Goal: Task Accomplishment & Management: Manage account settings

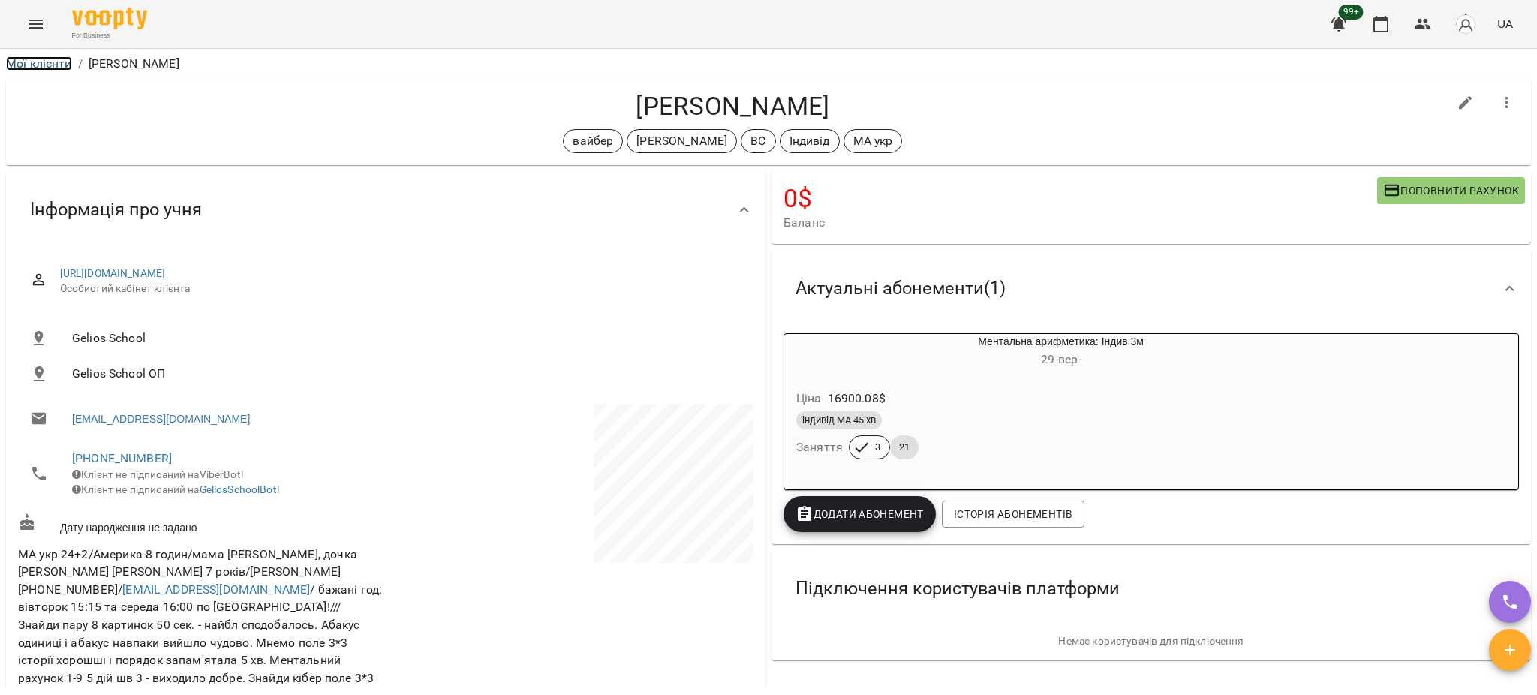
click at [44, 65] on link "Мої клієнти" at bounding box center [39, 63] width 66 height 14
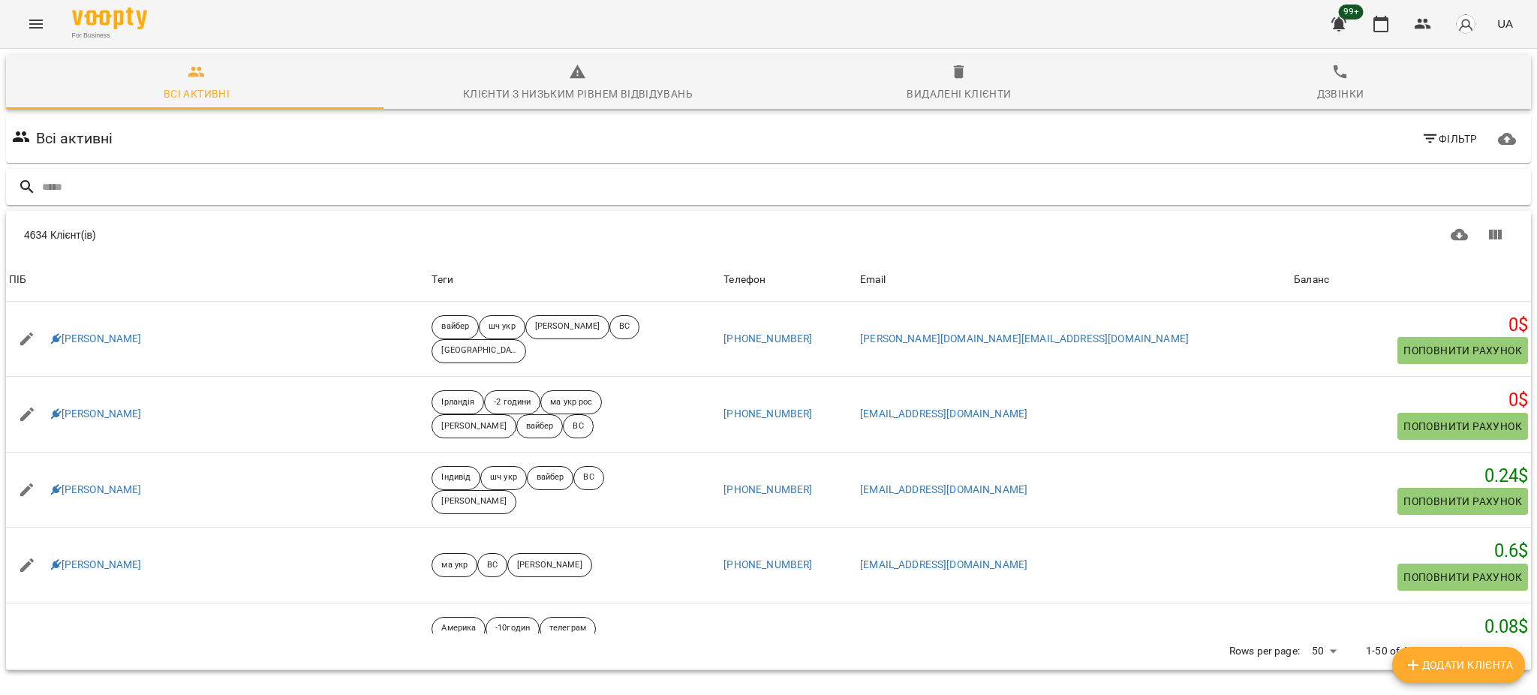
click at [613, 188] on input "text" at bounding box center [783, 187] width 1483 height 25
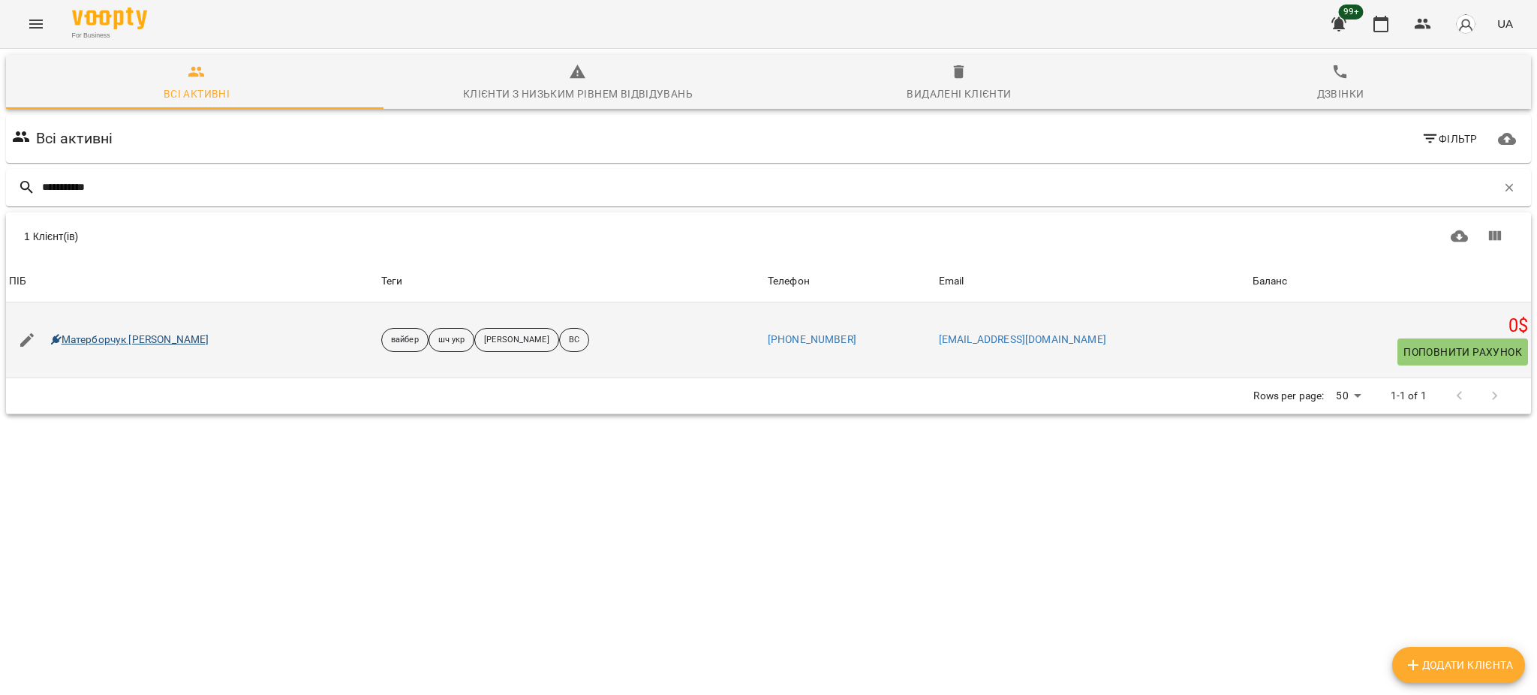
type input "**********"
click at [132, 339] on link "Матерборчук Владислава" at bounding box center [130, 339] width 158 height 15
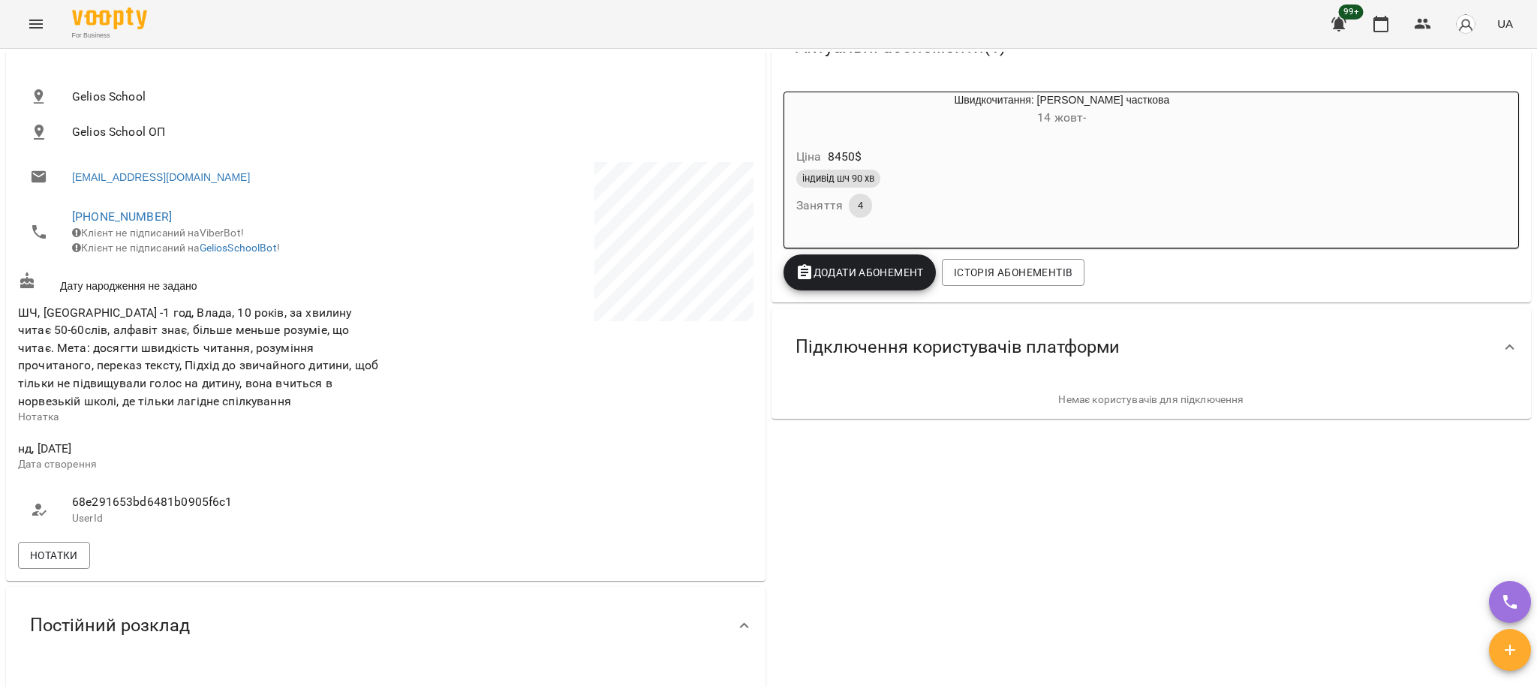
scroll to position [100, 0]
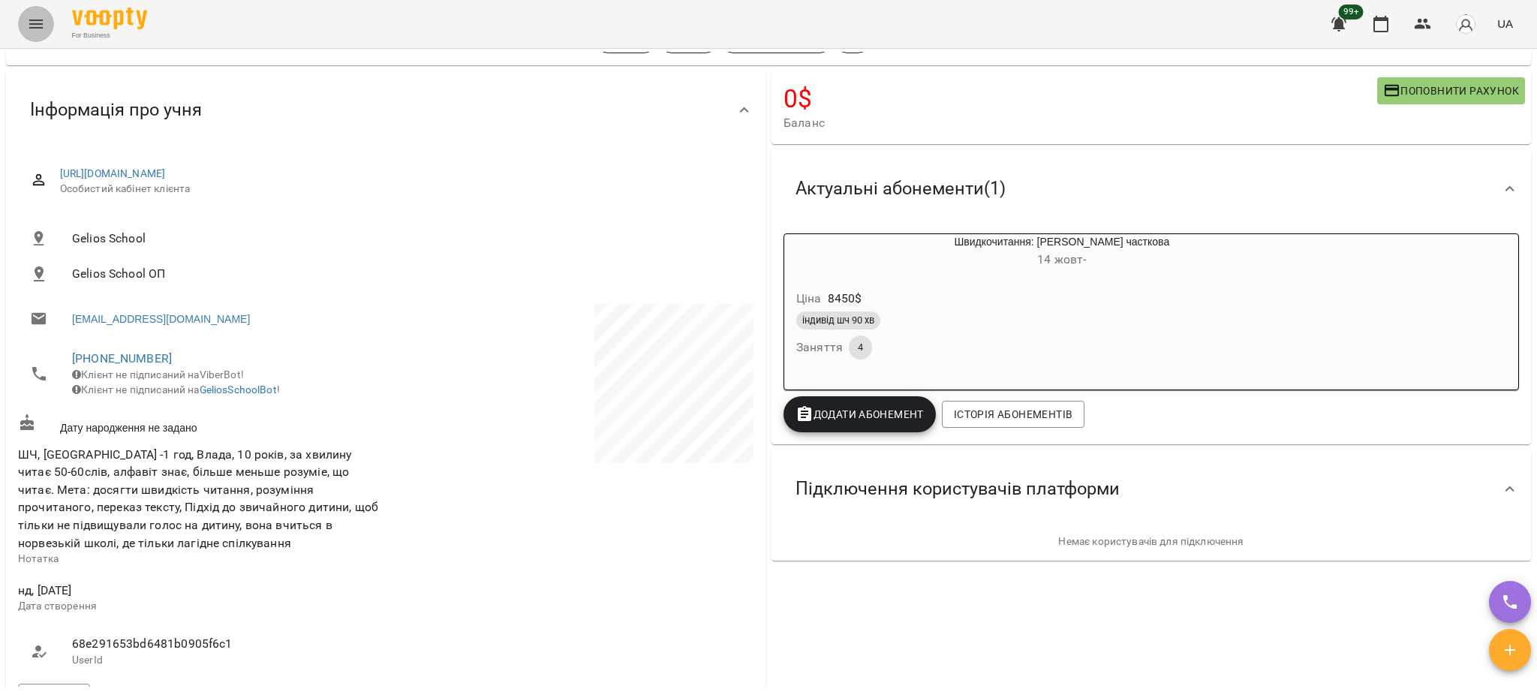
click at [32, 27] on icon "Menu" at bounding box center [36, 24] width 14 height 9
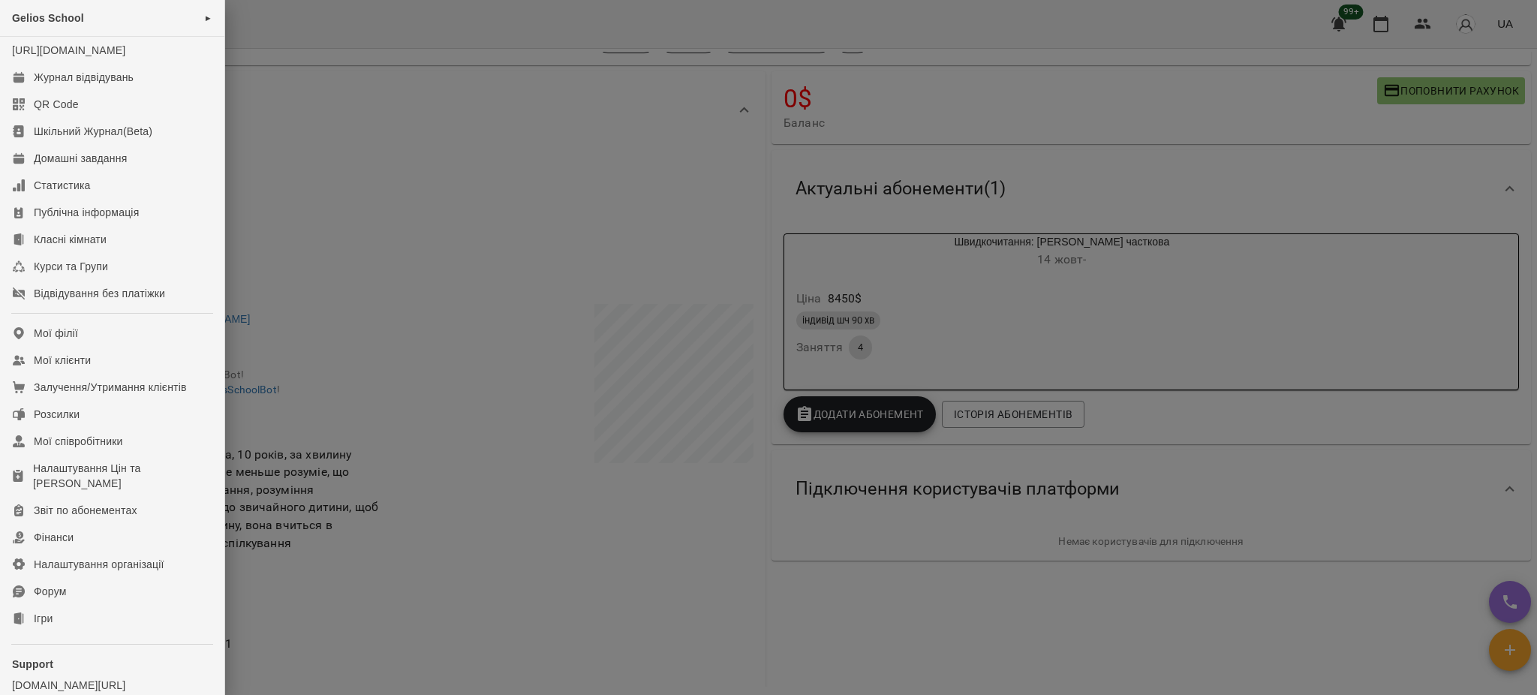
drag, startPoint x: 978, startPoint y: 32, endPoint x: 1087, endPoint y: 29, distance: 109.6
click at [979, 31] on div at bounding box center [768, 347] width 1537 height 695
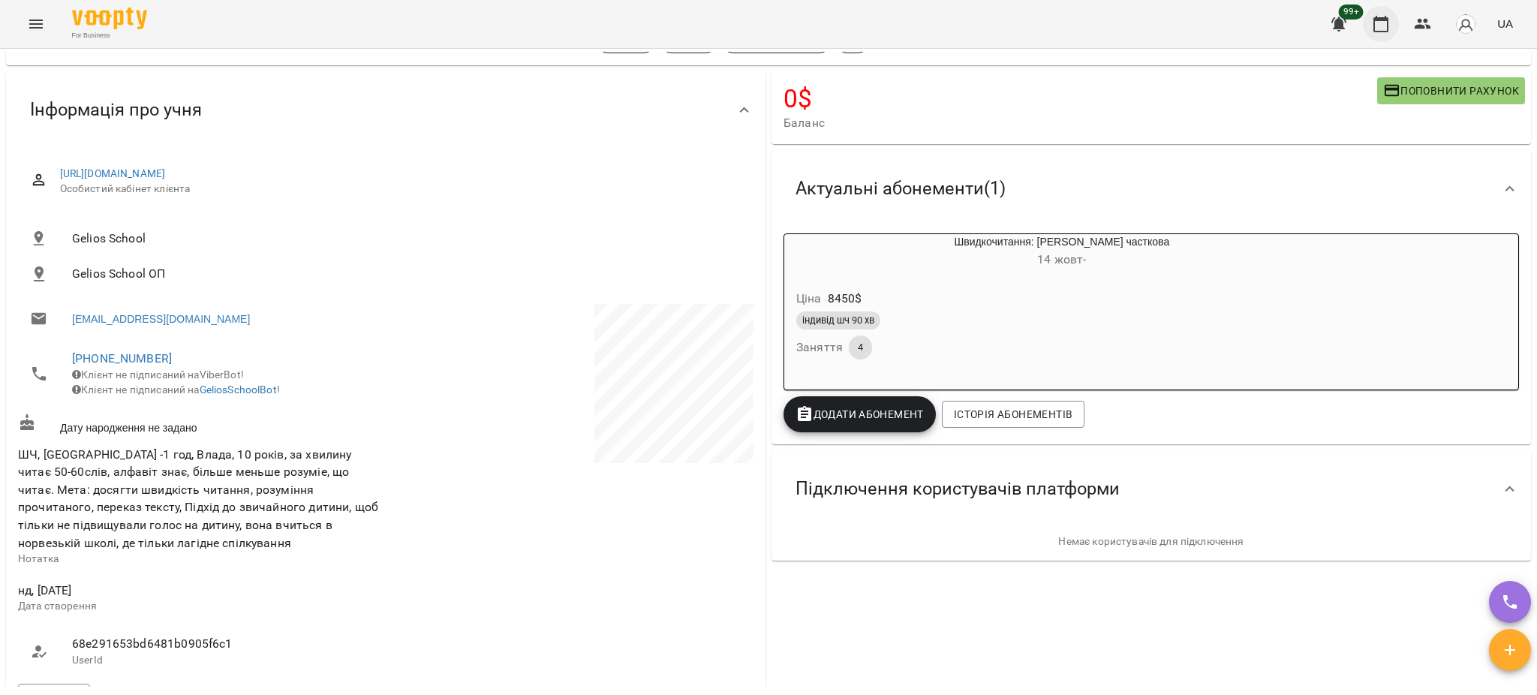
click at [1378, 26] on icon "button" at bounding box center [1381, 24] width 18 height 18
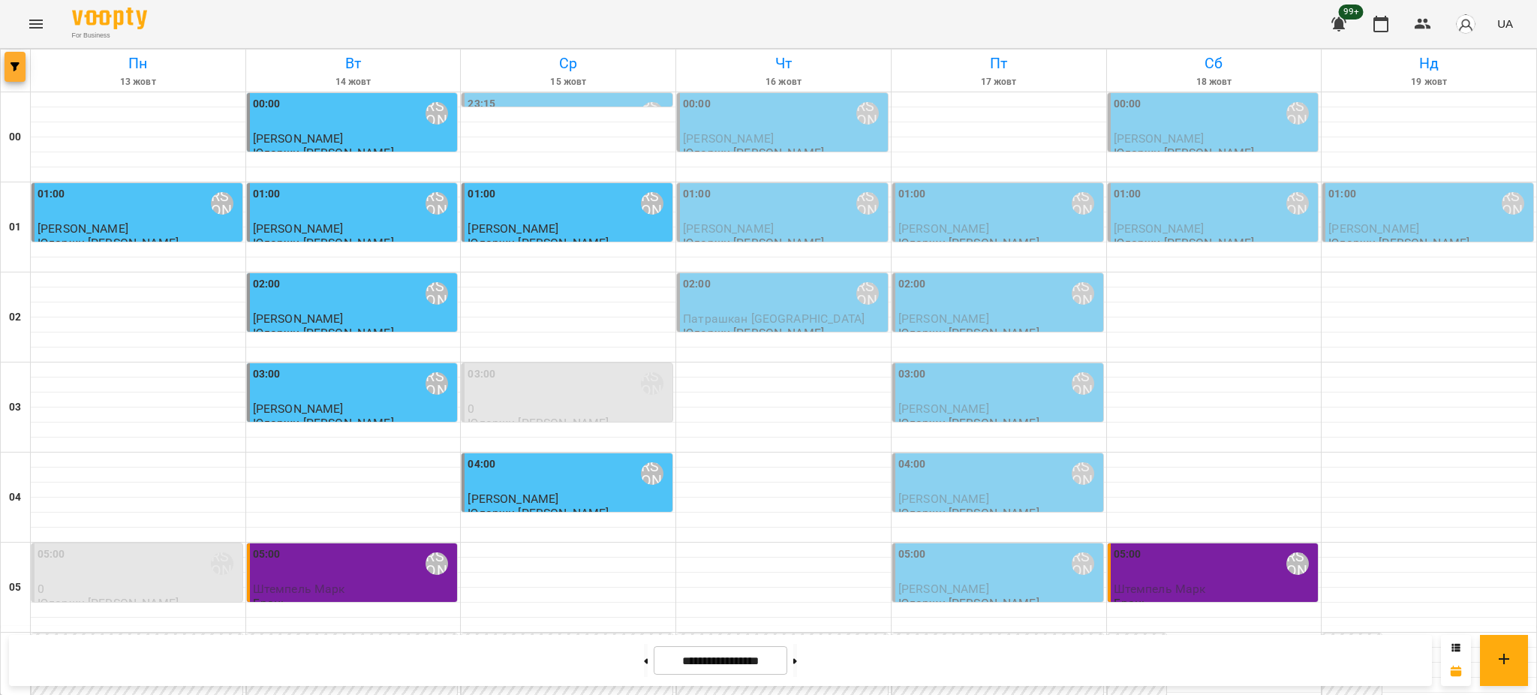
click at [12, 75] on button "button" at bounding box center [15, 67] width 21 height 30
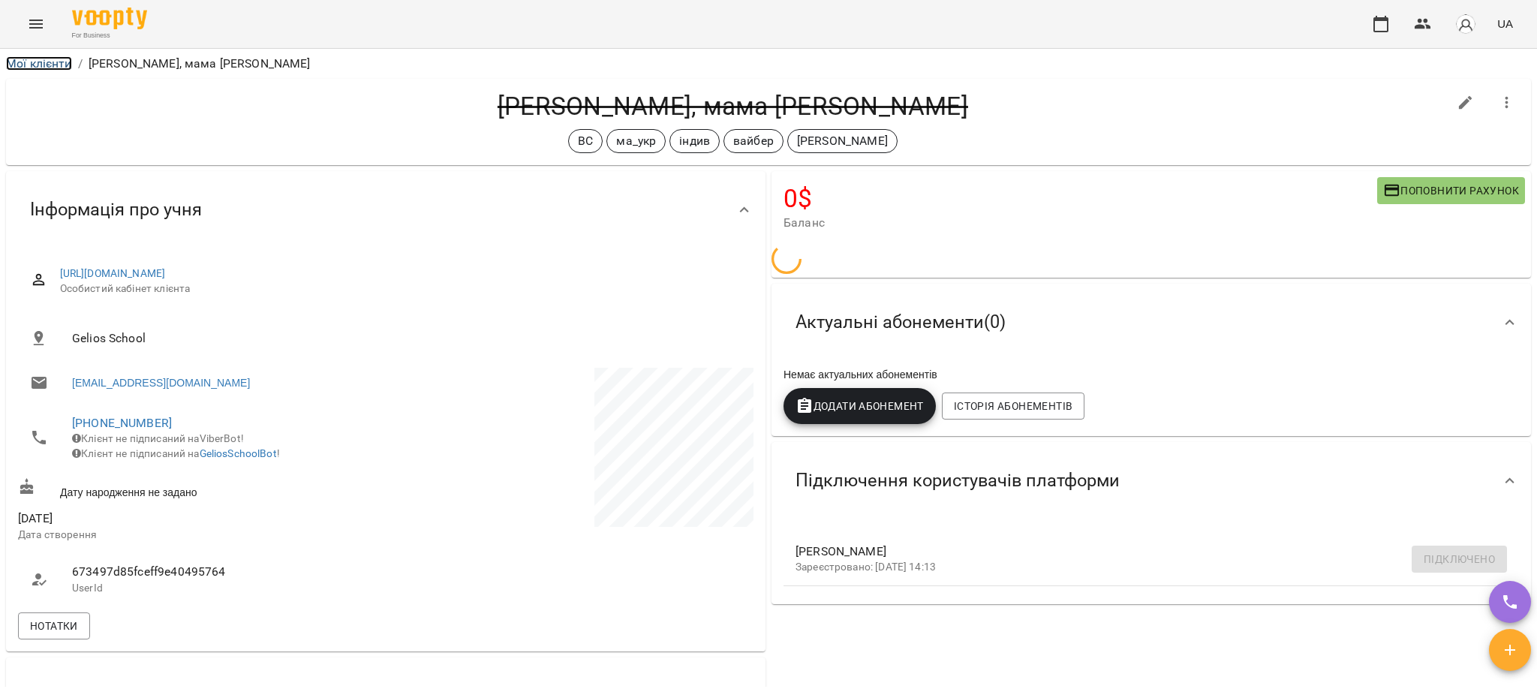
click at [44, 56] on link "Мої клієнти" at bounding box center [39, 63] width 66 height 14
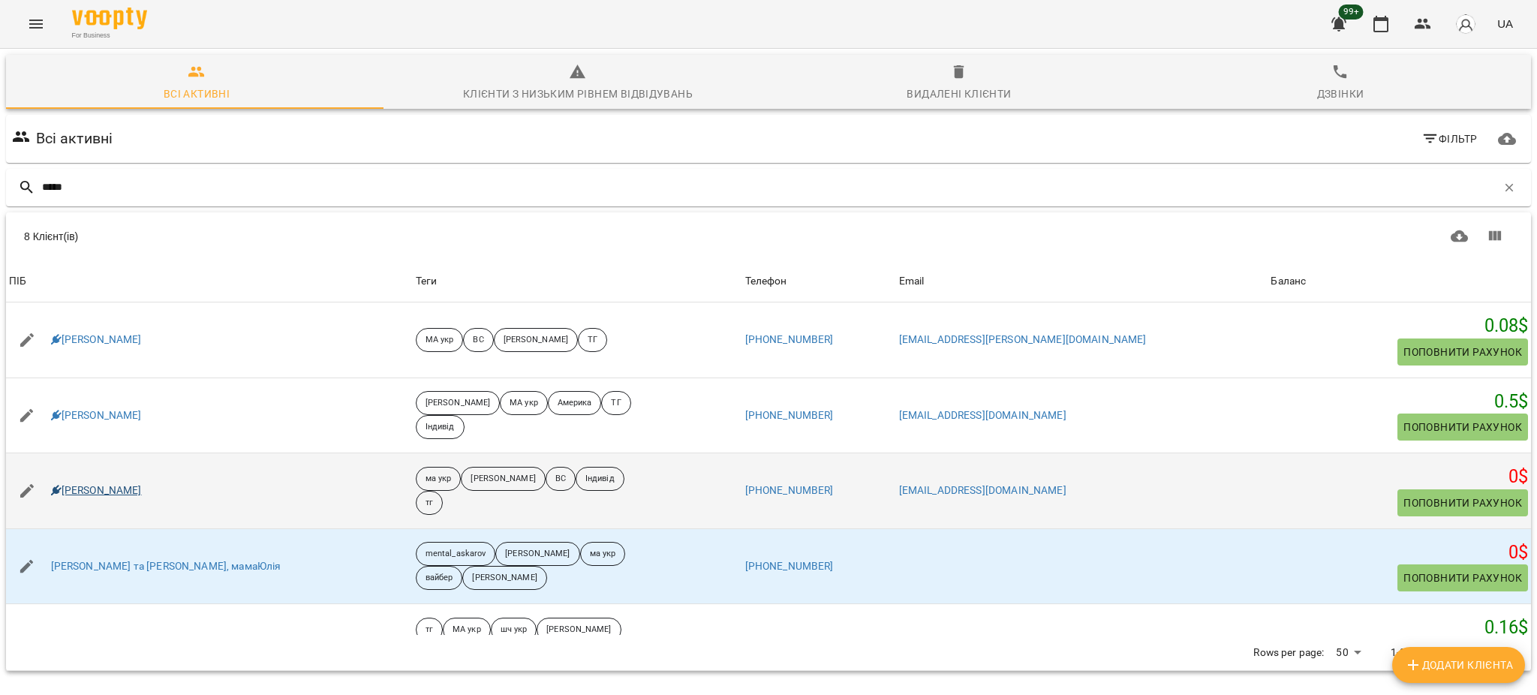
type input "*****"
click at [104, 492] on link "Марко Поліна" at bounding box center [96, 490] width 91 height 15
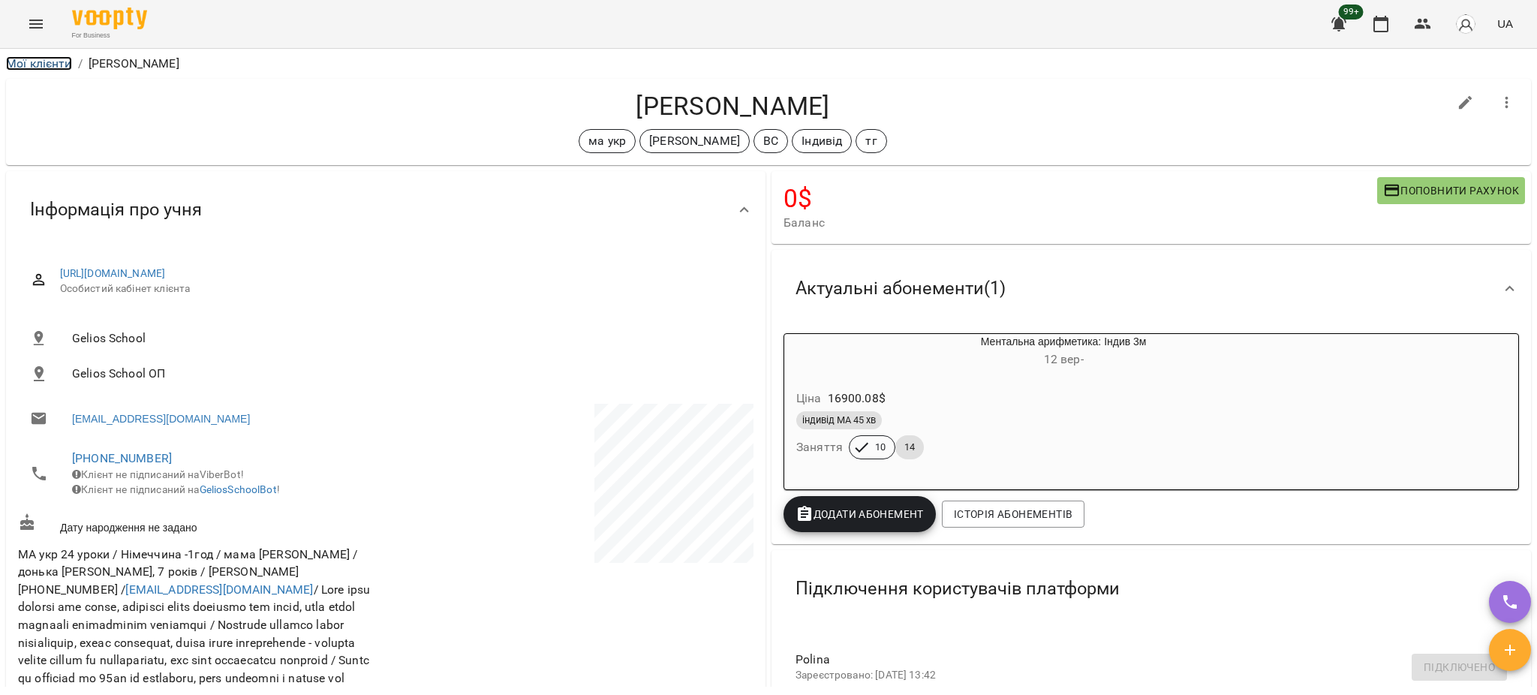
click at [25, 65] on link "Мої клієнти" at bounding box center [39, 63] width 66 height 14
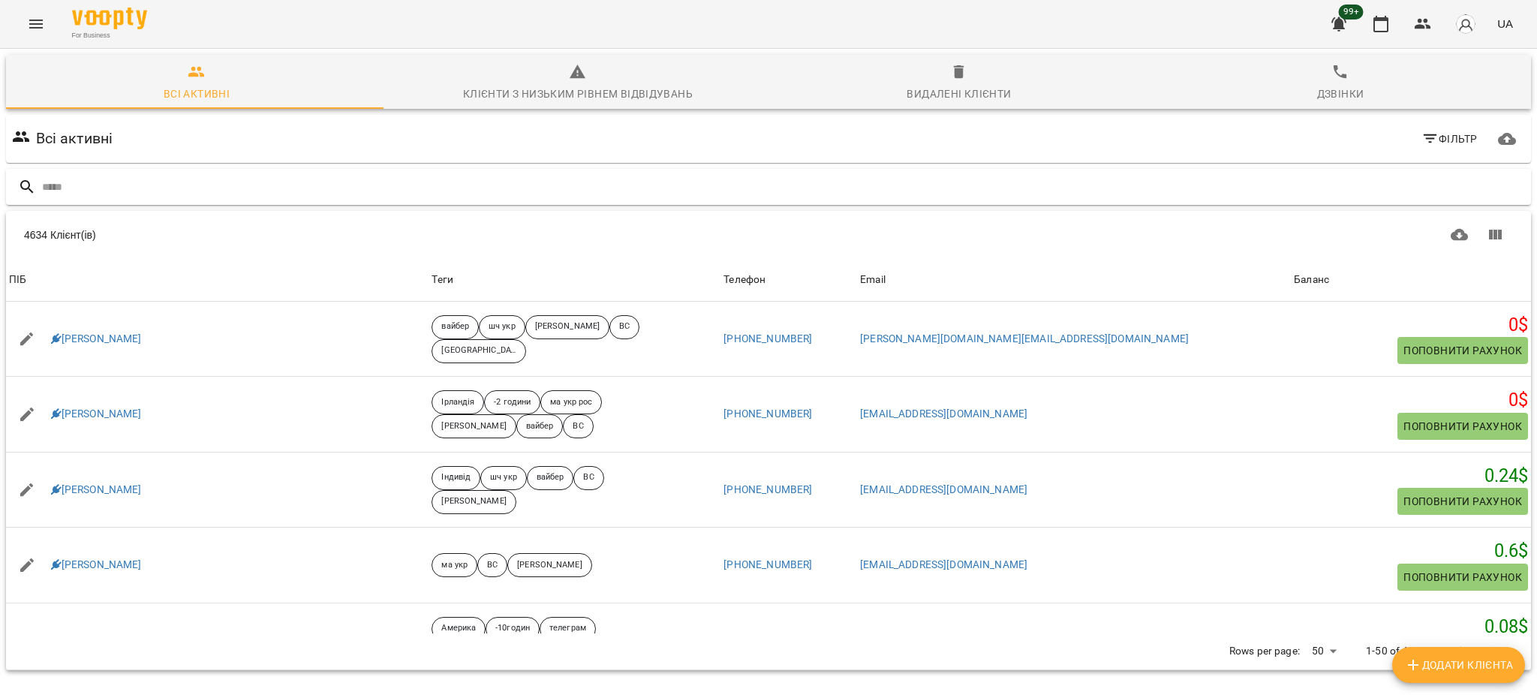
drag, startPoint x: 356, startPoint y: 200, endPoint x: 365, endPoint y: 192, distance: 11.7
click at [357, 200] on div at bounding box center [768, 187] width 1525 height 37
click at [369, 185] on input "text" at bounding box center [783, 187] width 1483 height 25
paste input "**********"
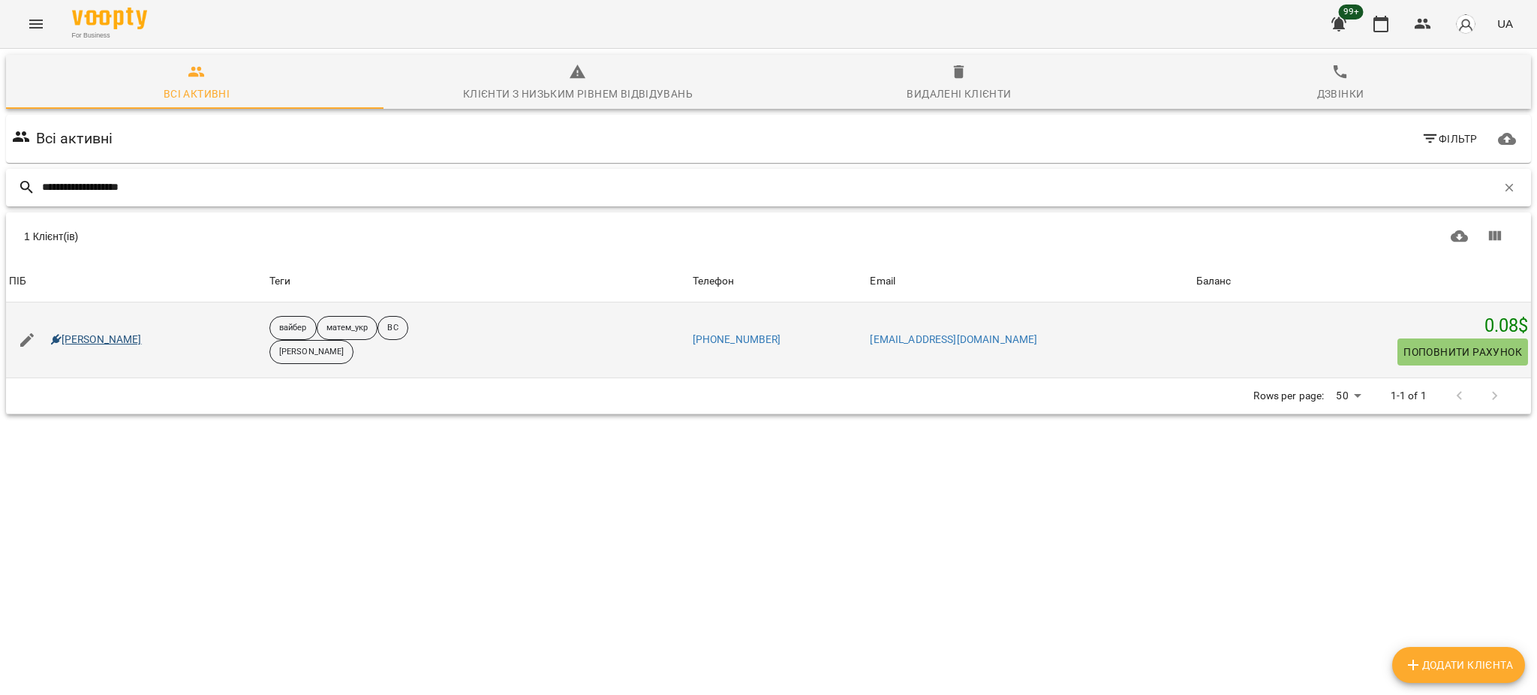
type input "**********"
click at [104, 340] on link "Говорун Іван" at bounding box center [96, 339] width 91 height 15
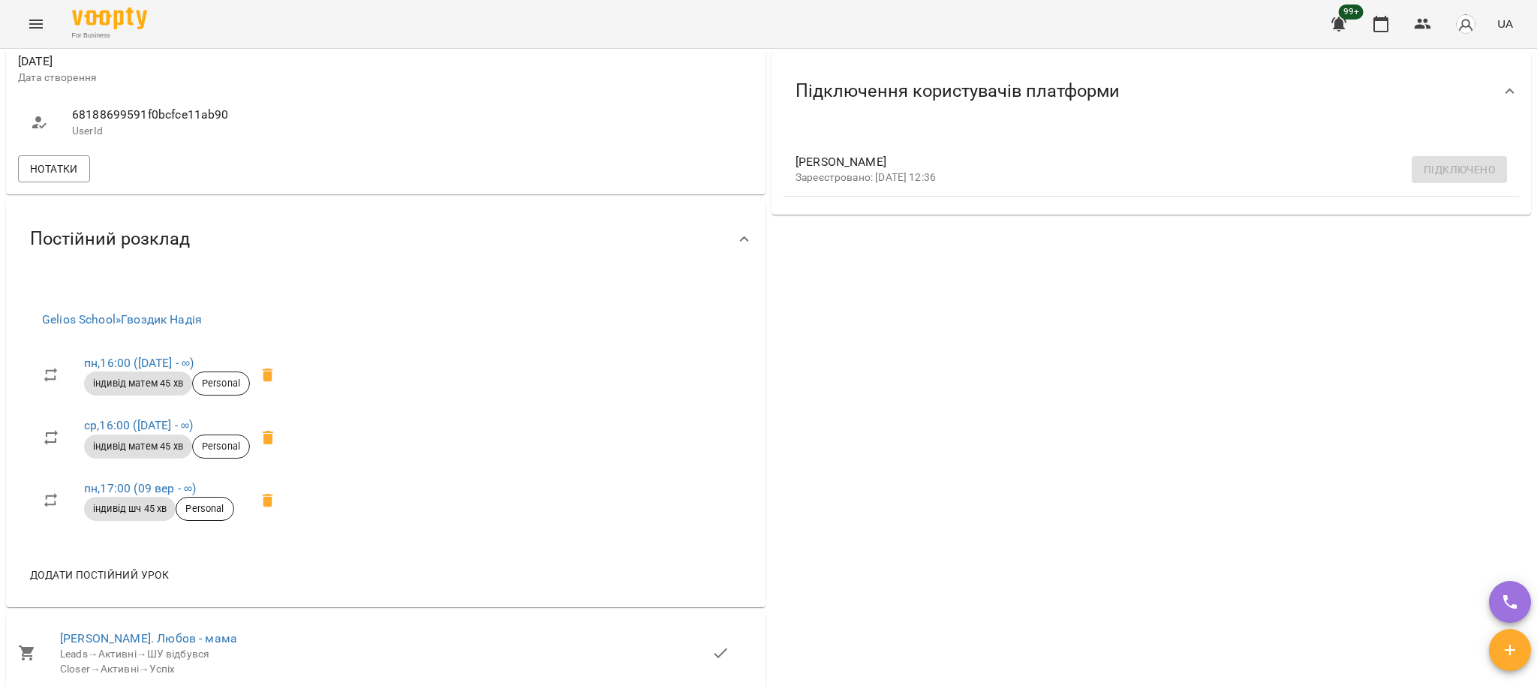
scroll to position [300, 0]
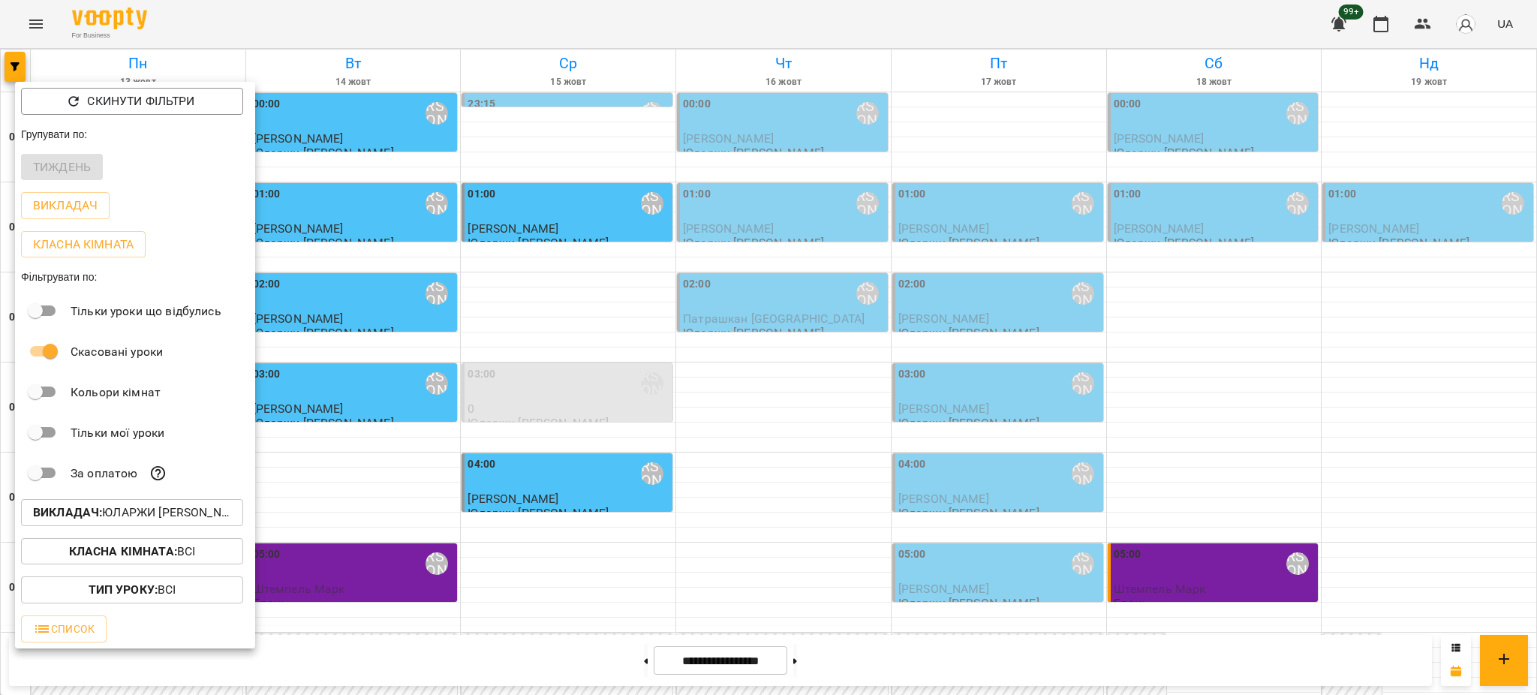
click at [41, 22] on div at bounding box center [768, 347] width 1537 height 695
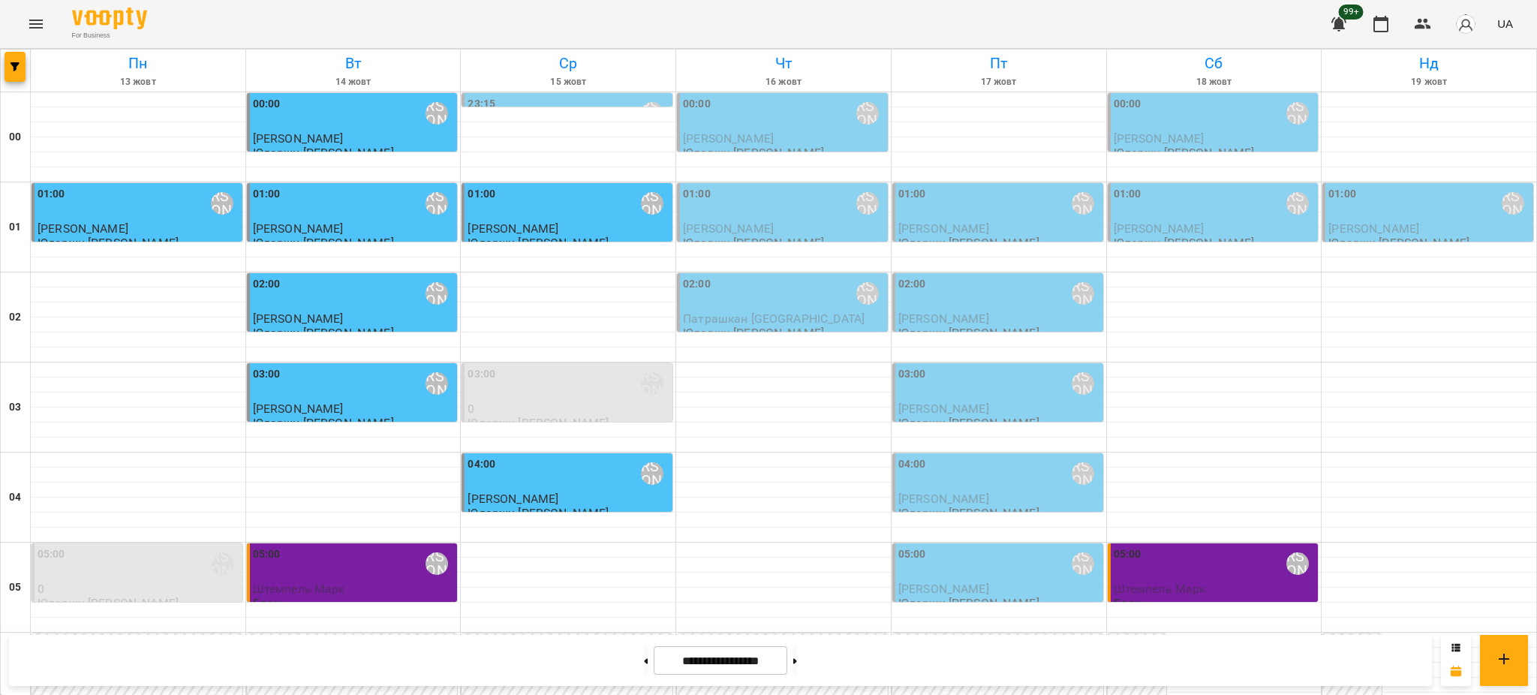
click at [37, 26] on icon "Menu" at bounding box center [36, 24] width 18 height 18
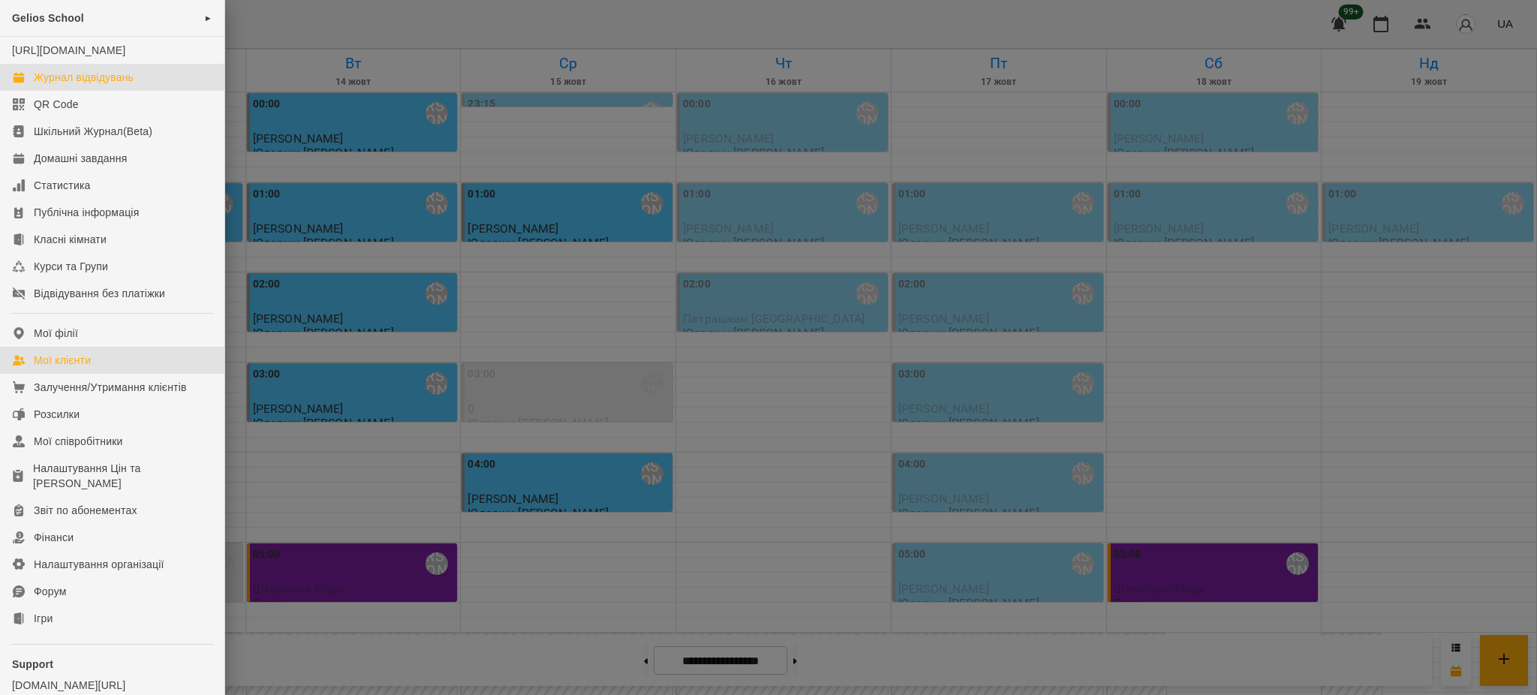
click at [74, 368] on div "Мої клієнти" at bounding box center [62, 360] width 57 height 15
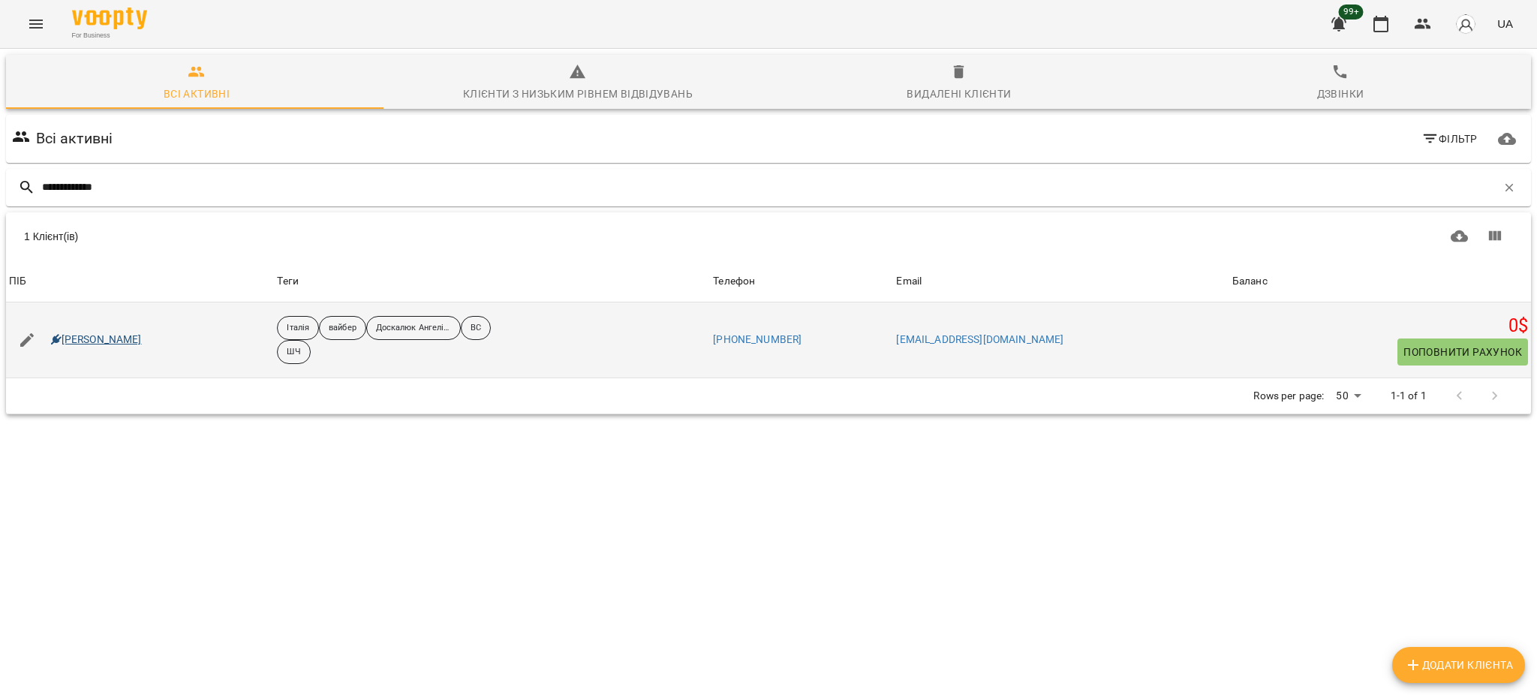
type input "**********"
click at [142, 342] on link "[PERSON_NAME]" at bounding box center [96, 339] width 91 height 15
